Goal: Task Accomplishment & Management: Manage account settings

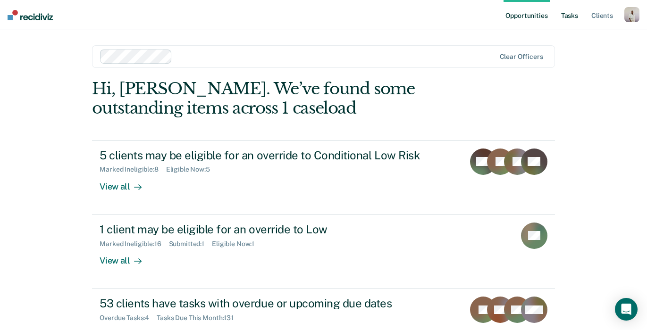
click at [576, 16] on link "Tasks" at bounding box center [569, 15] width 21 height 30
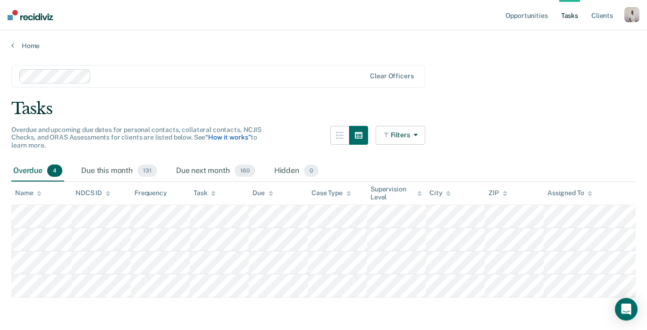
click at [227, 137] on link "“How it works”" at bounding box center [227, 138] width 45 height 8
click at [506, 14] on link "Opportunities" at bounding box center [527, 15] width 46 height 30
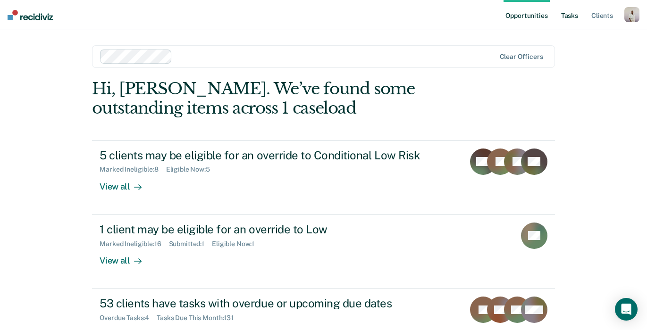
click at [567, 17] on link "Tasks" at bounding box center [569, 15] width 21 height 30
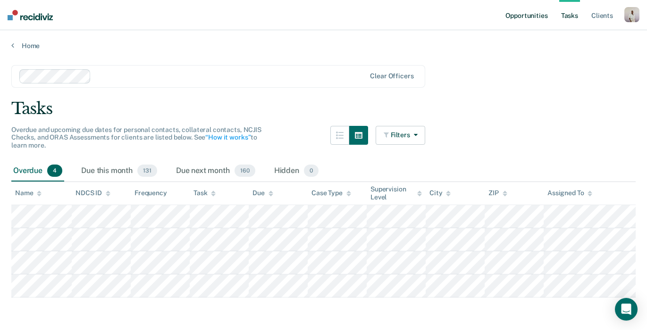
click at [525, 16] on link "Opportunities" at bounding box center [527, 15] width 46 height 30
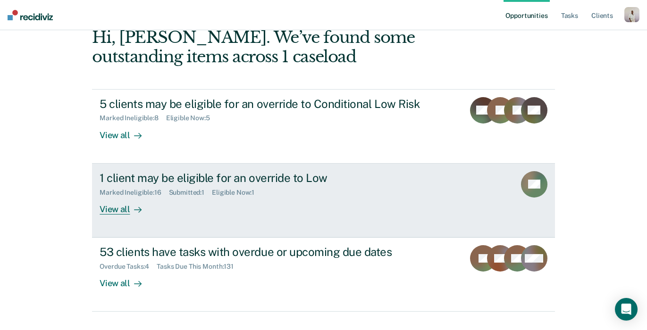
scroll to position [61, 0]
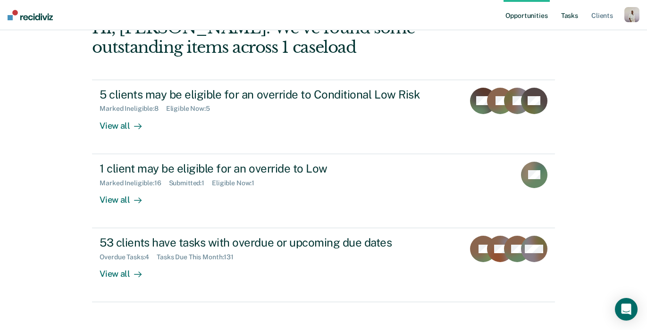
click at [572, 16] on link "Tasks" at bounding box center [569, 15] width 21 height 30
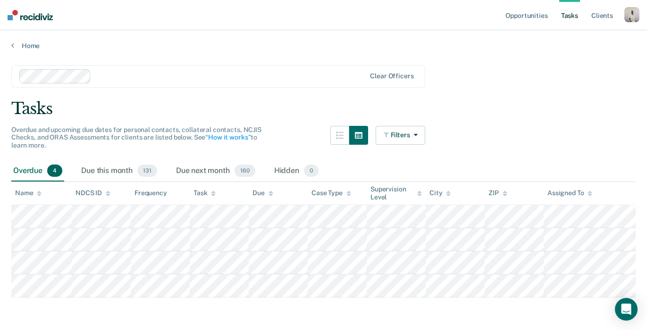
scroll to position [5, 0]
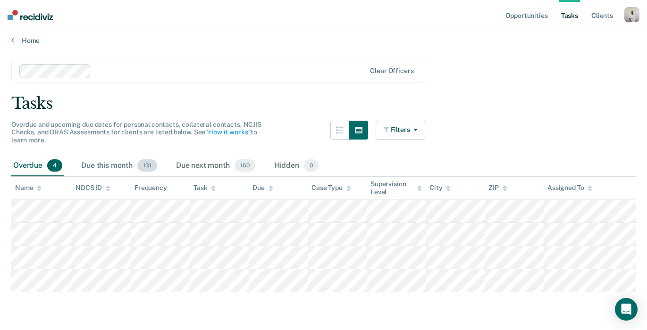
click at [104, 161] on div "Due this month 131" at bounding box center [119, 166] width 80 height 21
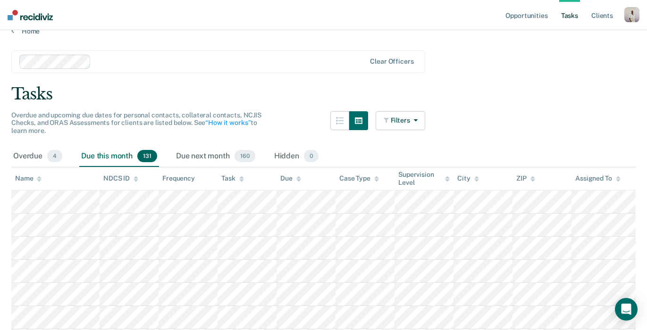
scroll to position [15, 0]
click at [207, 161] on div "Due next month 160" at bounding box center [215, 156] width 83 height 21
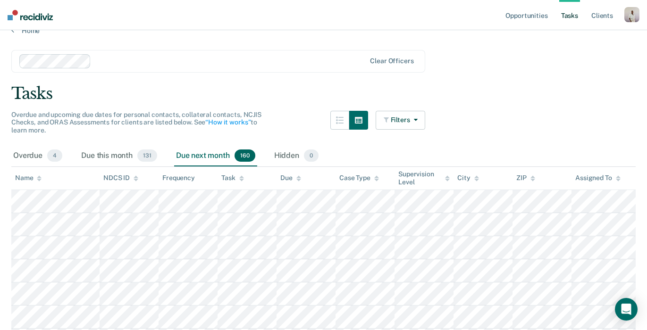
scroll to position [24, 0]
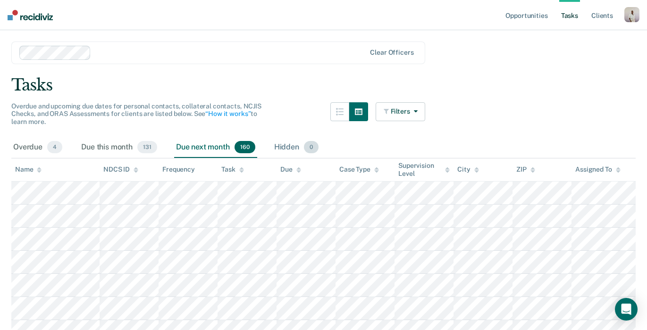
click at [299, 152] on div "Hidden 0" at bounding box center [296, 147] width 48 height 21
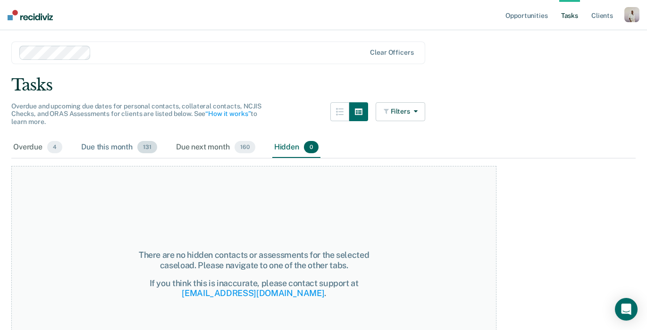
click at [110, 154] on div "Due this month 131" at bounding box center [119, 147] width 80 height 21
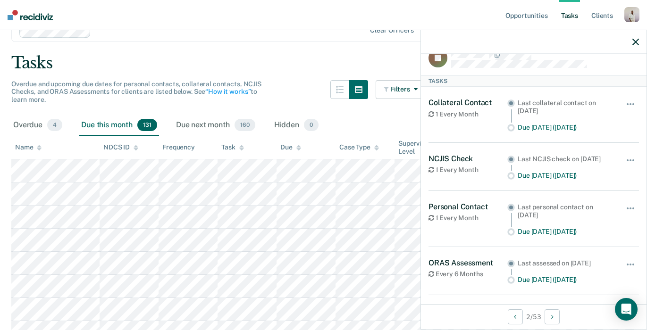
scroll to position [8, 0]
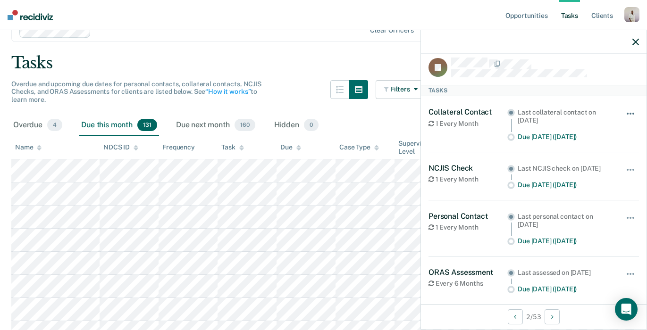
click at [630, 113] on span "button" at bounding box center [631, 114] width 2 height 2
click at [635, 44] on icon "button" at bounding box center [636, 42] width 7 height 7
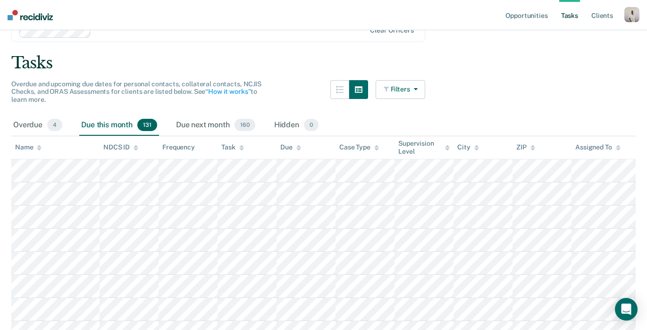
click at [416, 89] on icon "button" at bounding box center [414, 89] width 8 height 7
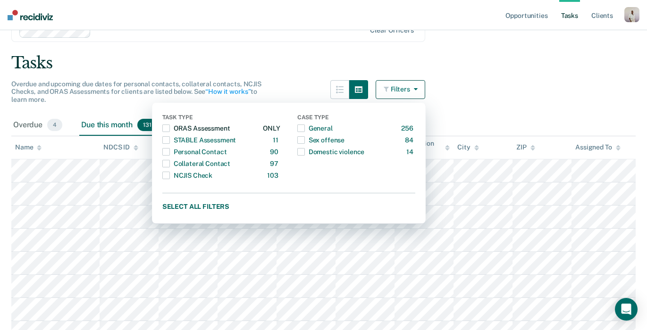
click at [170, 130] on span "button" at bounding box center [166, 129] width 8 height 8
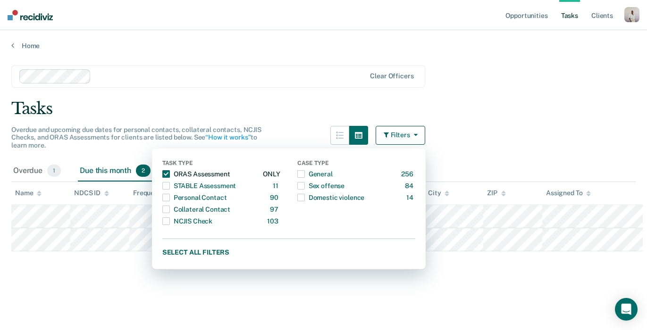
scroll to position [0, 0]
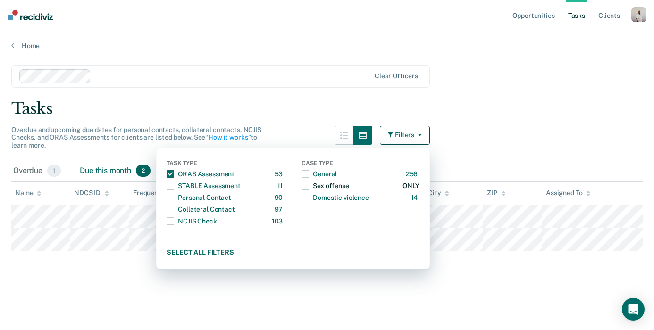
click at [305, 184] on span "button" at bounding box center [306, 186] width 8 height 8
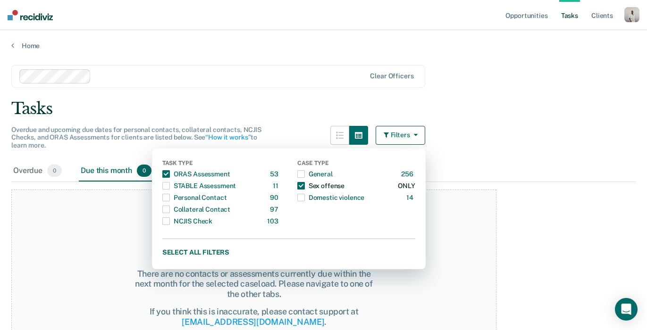
click at [305, 185] on span "button" at bounding box center [301, 186] width 8 height 8
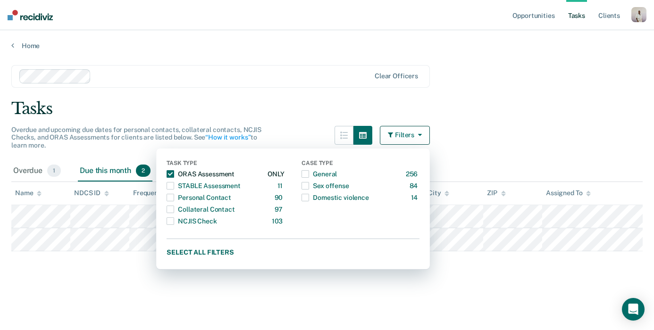
click at [169, 171] on span "button" at bounding box center [171, 174] width 8 height 8
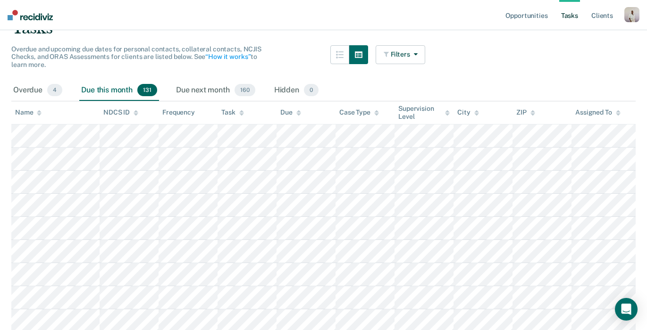
scroll to position [64, 0]
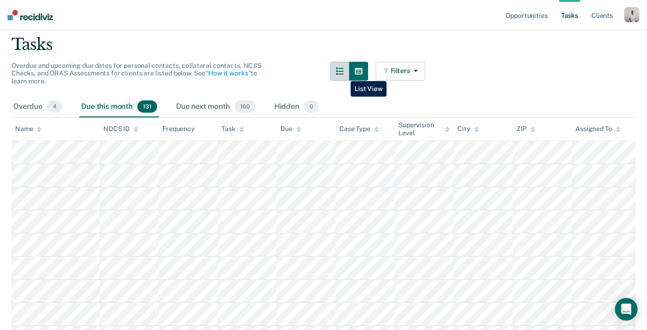
click at [344, 74] on icon "button" at bounding box center [340, 72] width 8 height 8
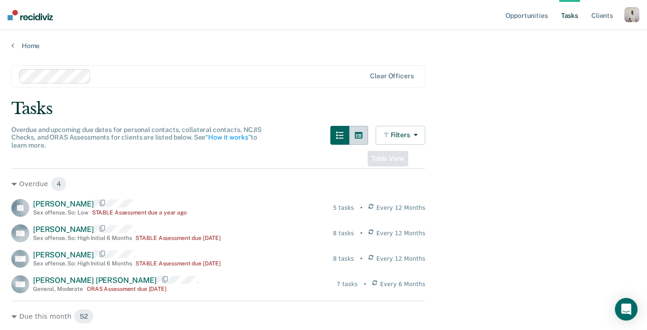
scroll to position [2, 0]
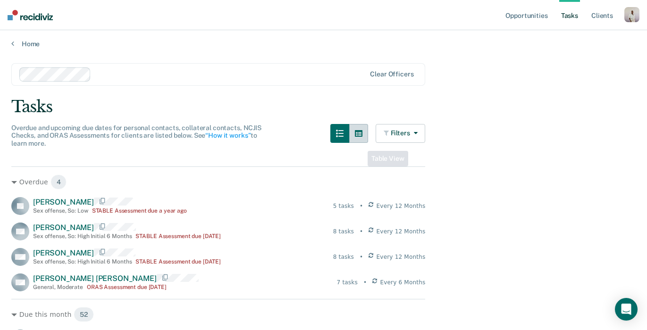
click at [362, 143] on div at bounding box center [349, 141] width 38 height 35
click at [360, 137] on button "button" at bounding box center [358, 133] width 19 height 19
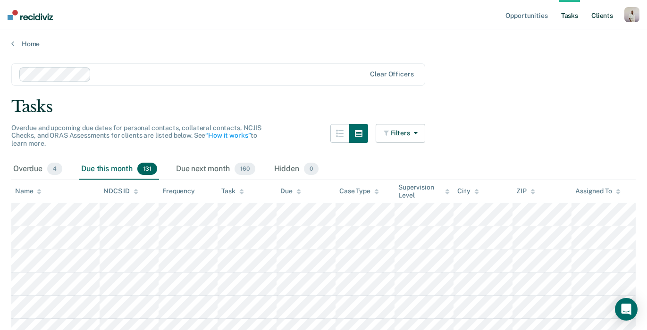
click at [605, 16] on link "Client s" at bounding box center [602, 15] width 25 height 30
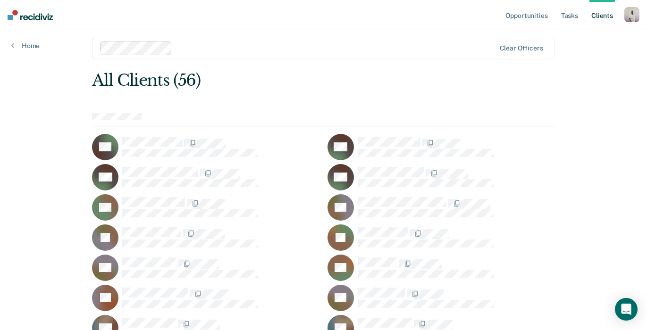
scroll to position [10, 0]
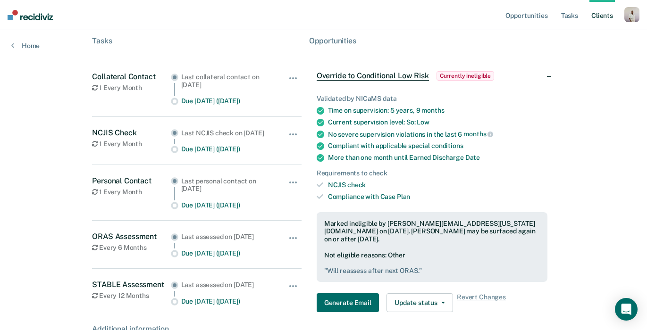
scroll to position [173, 0]
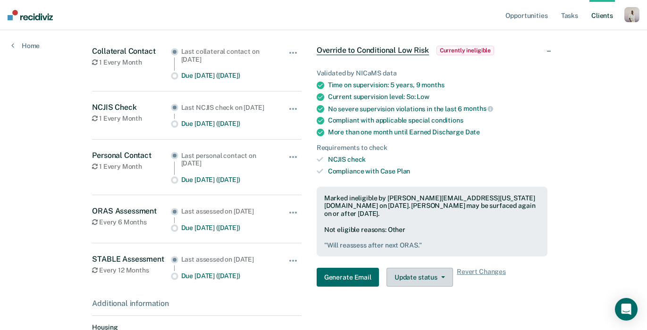
click at [422, 271] on button "Update status" at bounding box center [420, 277] width 67 height 19
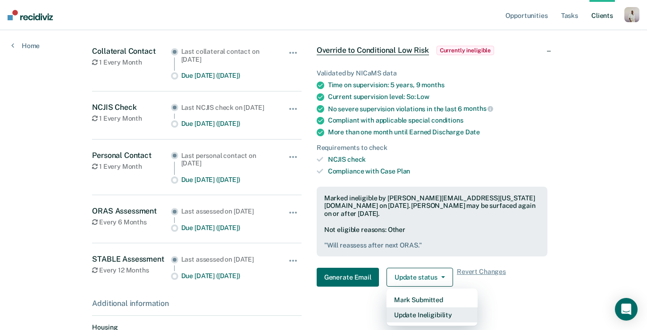
click at [426, 312] on button "Update Ineligibility" at bounding box center [432, 315] width 91 height 15
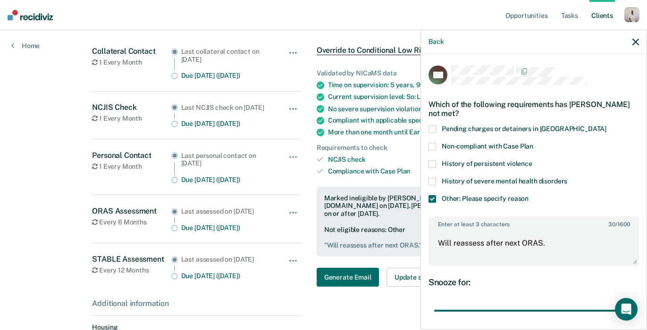
click at [634, 43] on icon "button" at bounding box center [636, 42] width 7 height 7
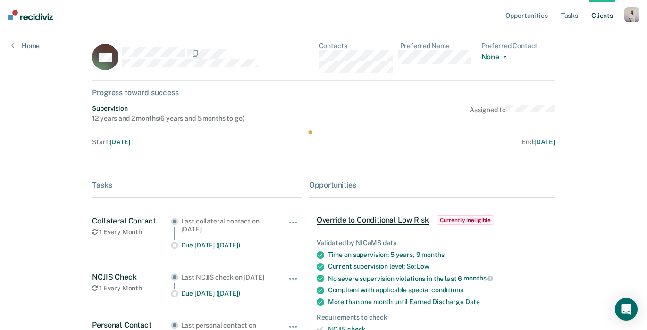
scroll to position [0, 0]
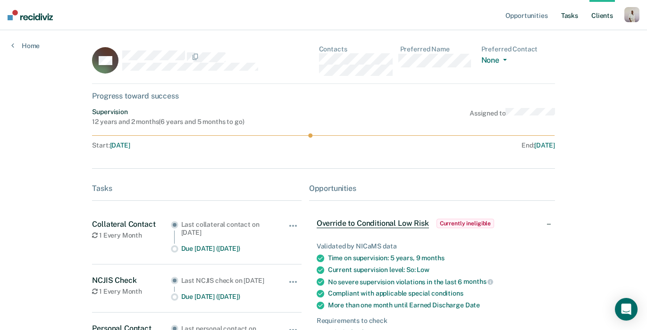
click at [565, 21] on link "Tasks" at bounding box center [569, 15] width 21 height 30
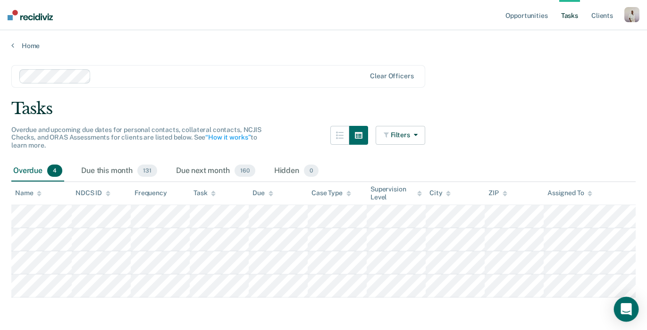
click at [626, 306] on icon "Open Intercom Messenger" at bounding box center [626, 310] width 11 height 12
